Goal: Check status: Check status

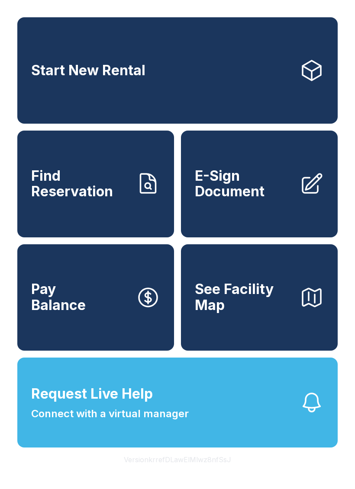
click at [98, 200] on span "Find Reservation" at bounding box center [80, 184] width 98 height 32
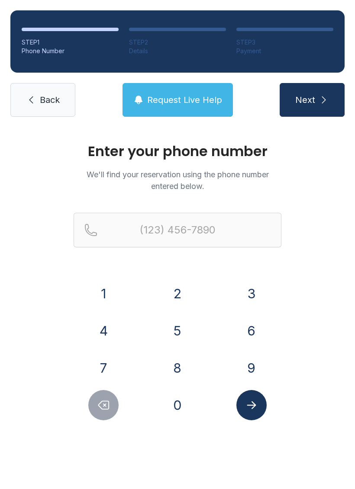
click at [178, 358] on button "8" at bounding box center [177, 368] width 30 height 30
click at [260, 322] on button "6" at bounding box center [251, 331] width 30 height 30
click at [106, 319] on button "4" at bounding box center [103, 331] width 30 height 30
click at [250, 293] on button "3" at bounding box center [251, 294] width 30 height 30
click at [180, 292] on button "2" at bounding box center [177, 294] width 30 height 30
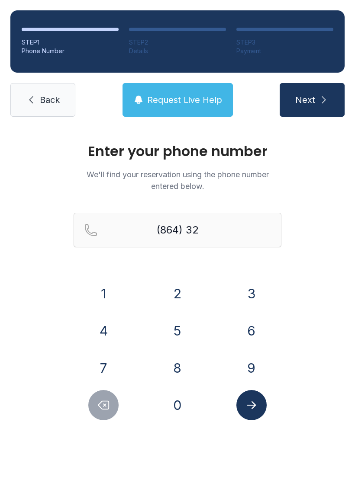
click at [181, 402] on button "0" at bounding box center [177, 405] width 30 height 30
click at [109, 371] on button "7" at bounding box center [103, 368] width 30 height 30
click at [116, 360] on button "7" at bounding box center [103, 368] width 30 height 30
click at [111, 363] on button "7" at bounding box center [103, 368] width 30 height 30
click at [247, 331] on button "6" at bounding box center [251, 331] width 30 height 30
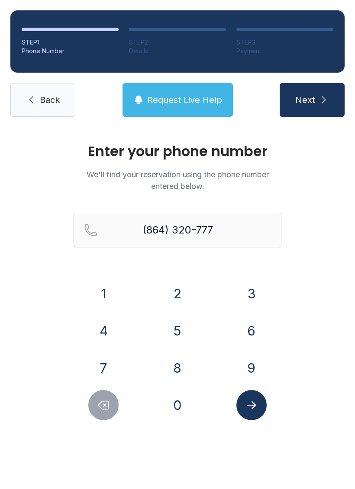
type input "[PHONE_NUMBER]"
click at [267, 389] on div "1 2 3 4 5 6 7 8 9 0" at bounding box center [178, 350] width 208 height 142
click at [244, 408] on button "Submit lookup form" at bounding box center [251, 405] width 30 height 30
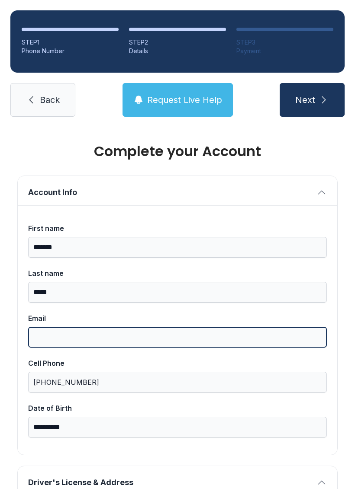
click at [245, 328] on input "Email" at bounding box center [177, 337] width 299 height 21
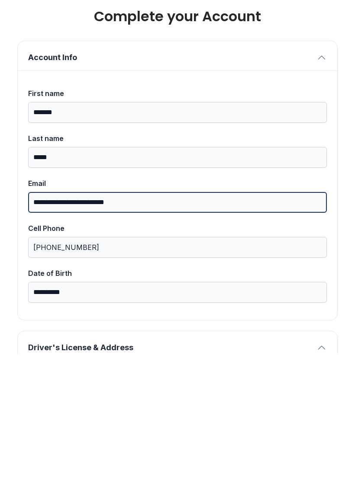
type input "**********"
